Goal: Task Accomplishment & Management: Manage account settings

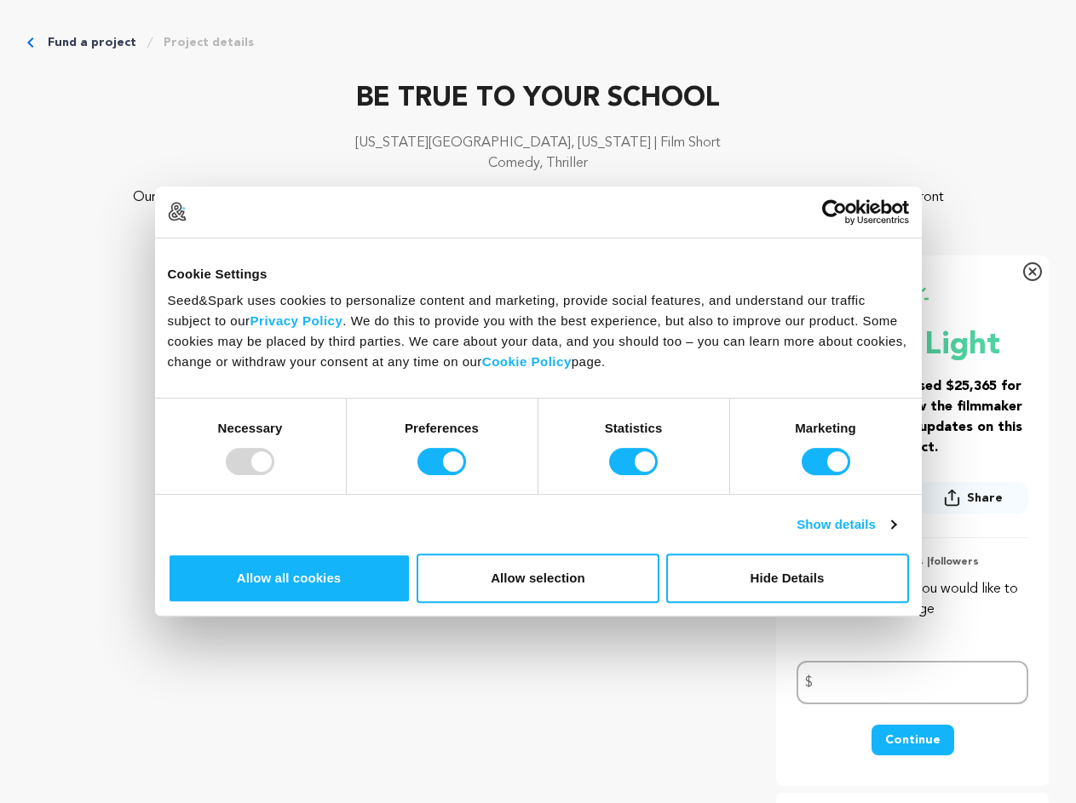
click at [274, 475] on div at bounding box center [250, 461] width 49 height 27
click at [466, 475] on input "Preferences" at bounding box center [441, 461] width 49 height 27
checkbox input "false"
click at [635, 475] on input "Statistics" at bounding box center [633, 461] width 49 height 27
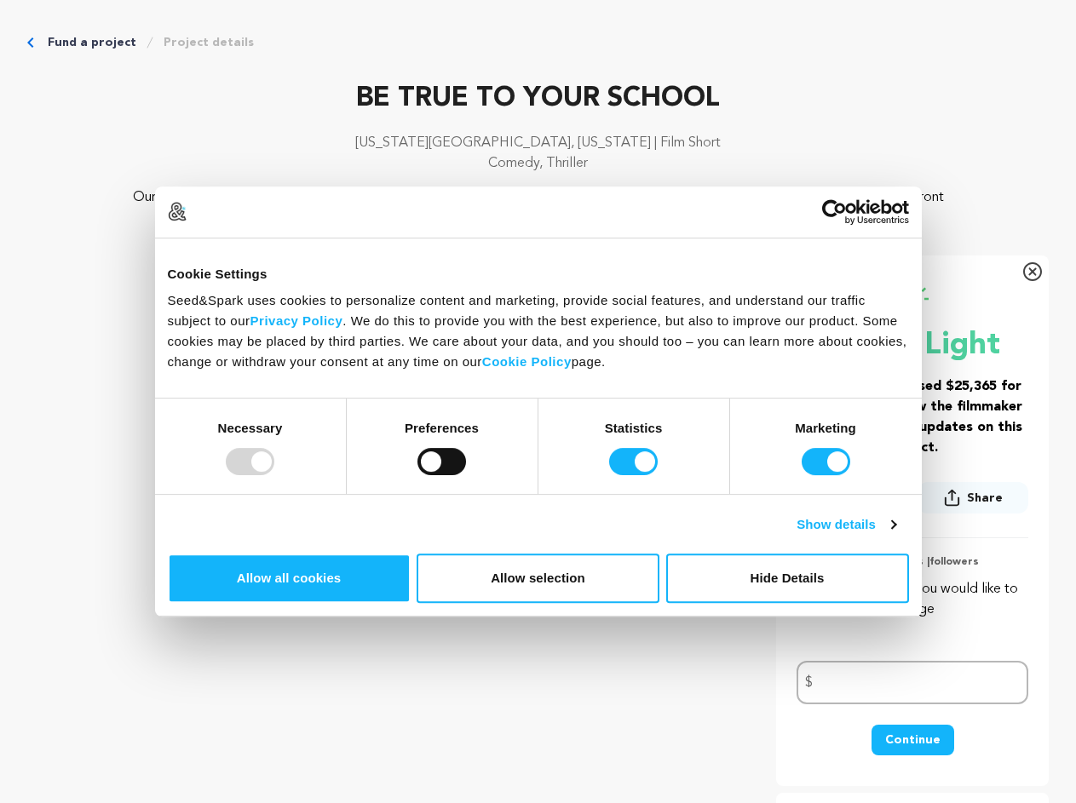
checkbox input "false"
click at [801, 475] on input "Marketing" at bounding box center [825, 461] width 49 height 27
checkbox input "false"
click at [895, 535] on link "Show details" at bounding box center [845, 524] width 99 height 20
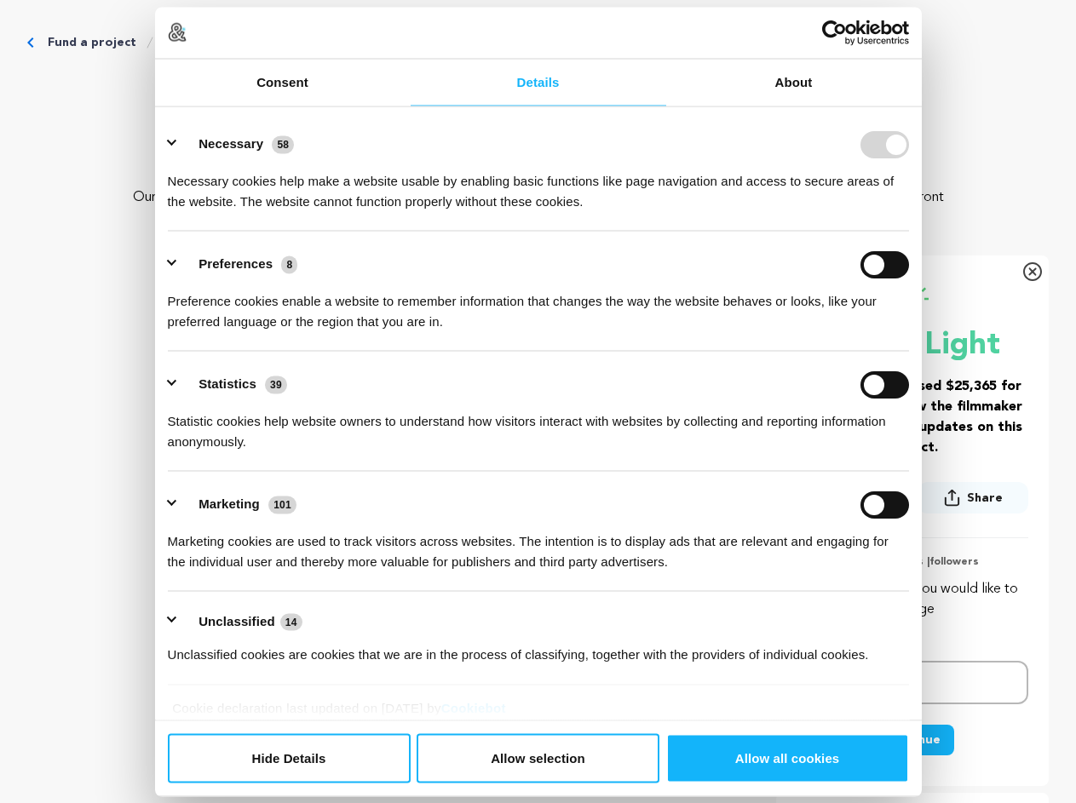
click at [921, 594] on div "Details Necessary 58 Necessary cookies help make a website usable by enabling b…" at bounding box center [538, 413] width 766 height 614
click at [157, 49] on icon "Breadcrumb" at bounding box center [150, 43] width 14 height 14
